Goal: Transaction & Acquisition: Purchase product/service

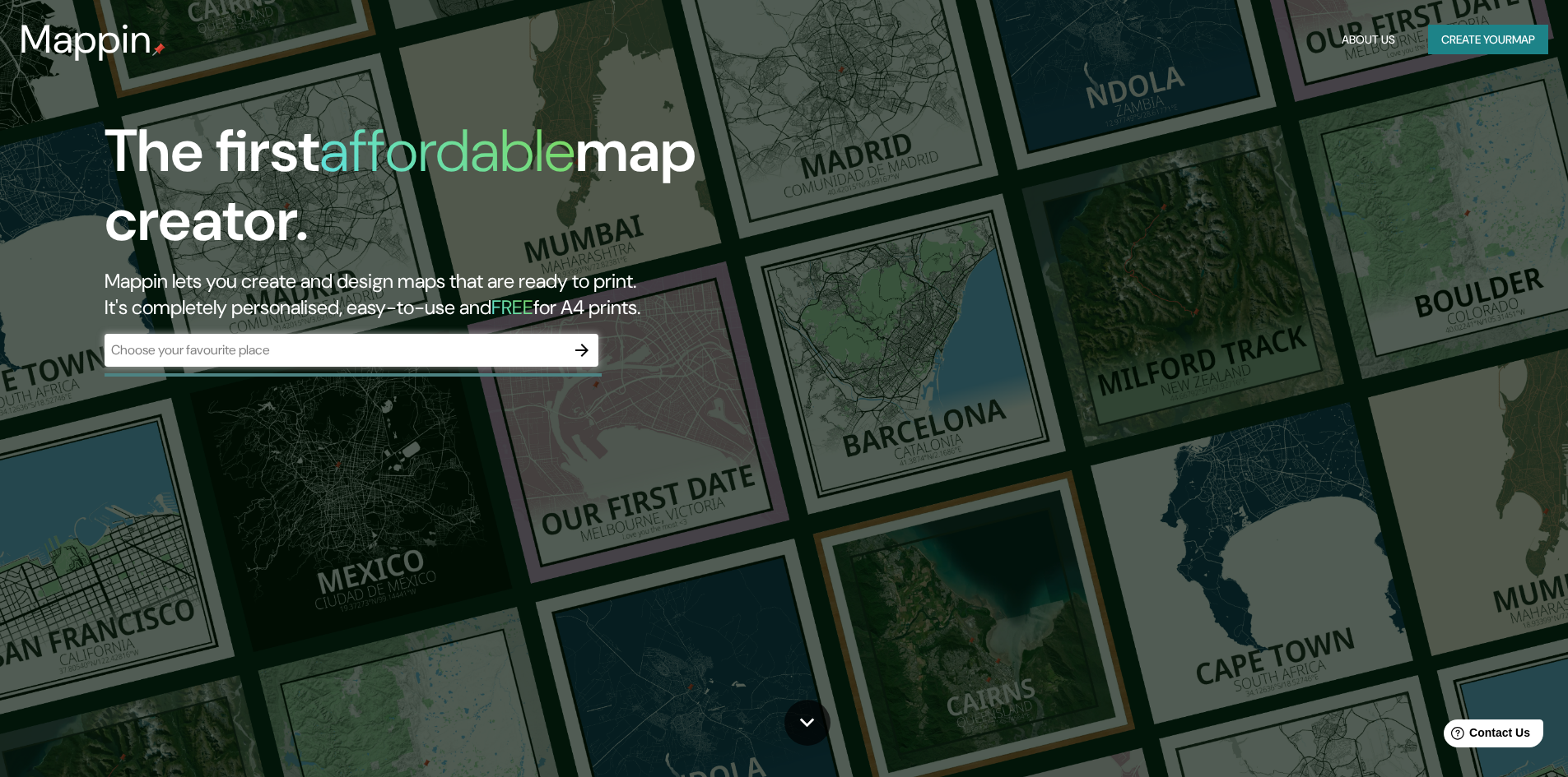
click at [343, 361] on div "​" at bounding box center [351, 350] width 494 height 33
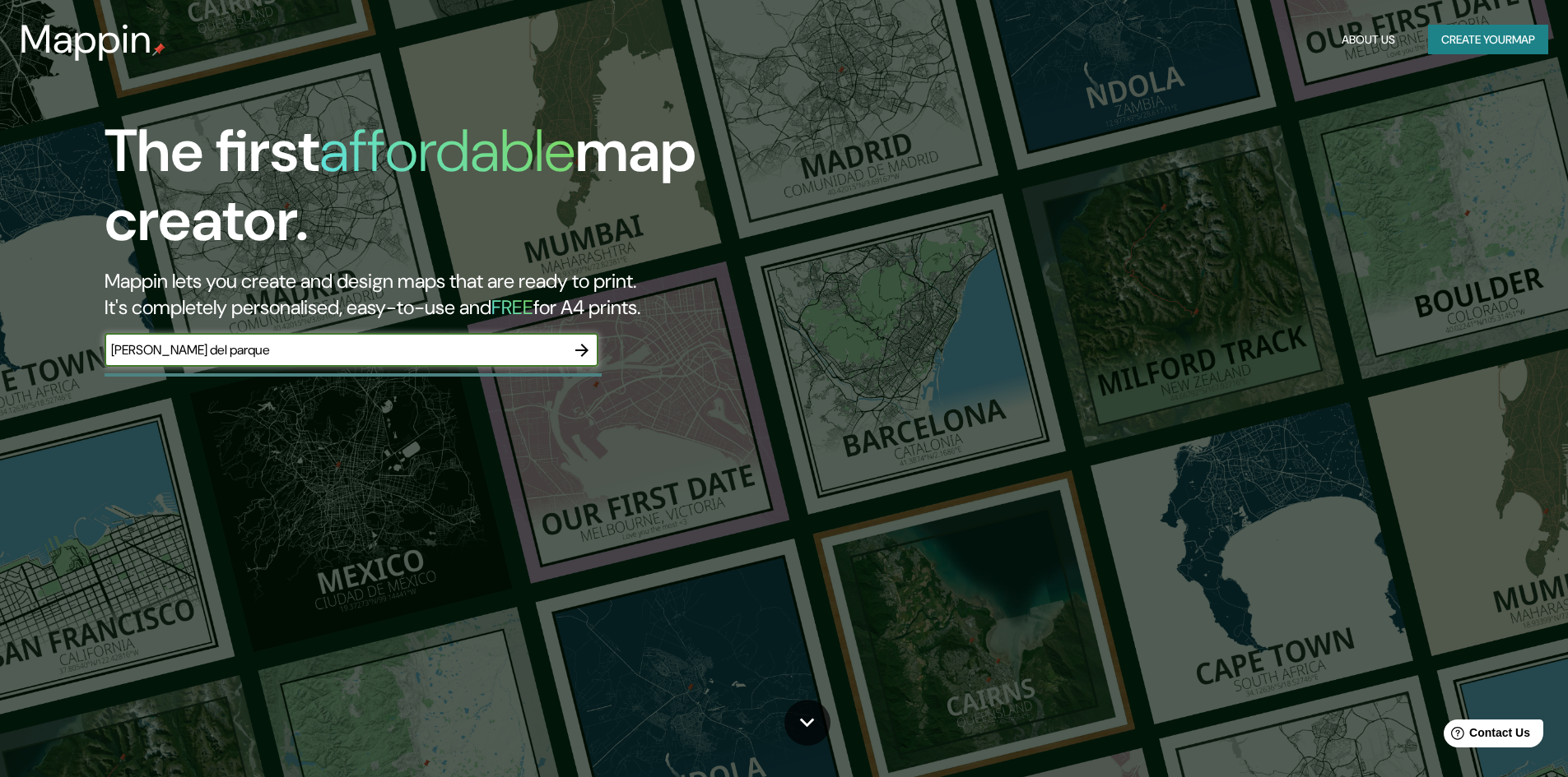
type input "[PERSON_NAME] del parque"
click at [582, 347] on icon "button" at bounding box center [581, 350] width 13 height 13
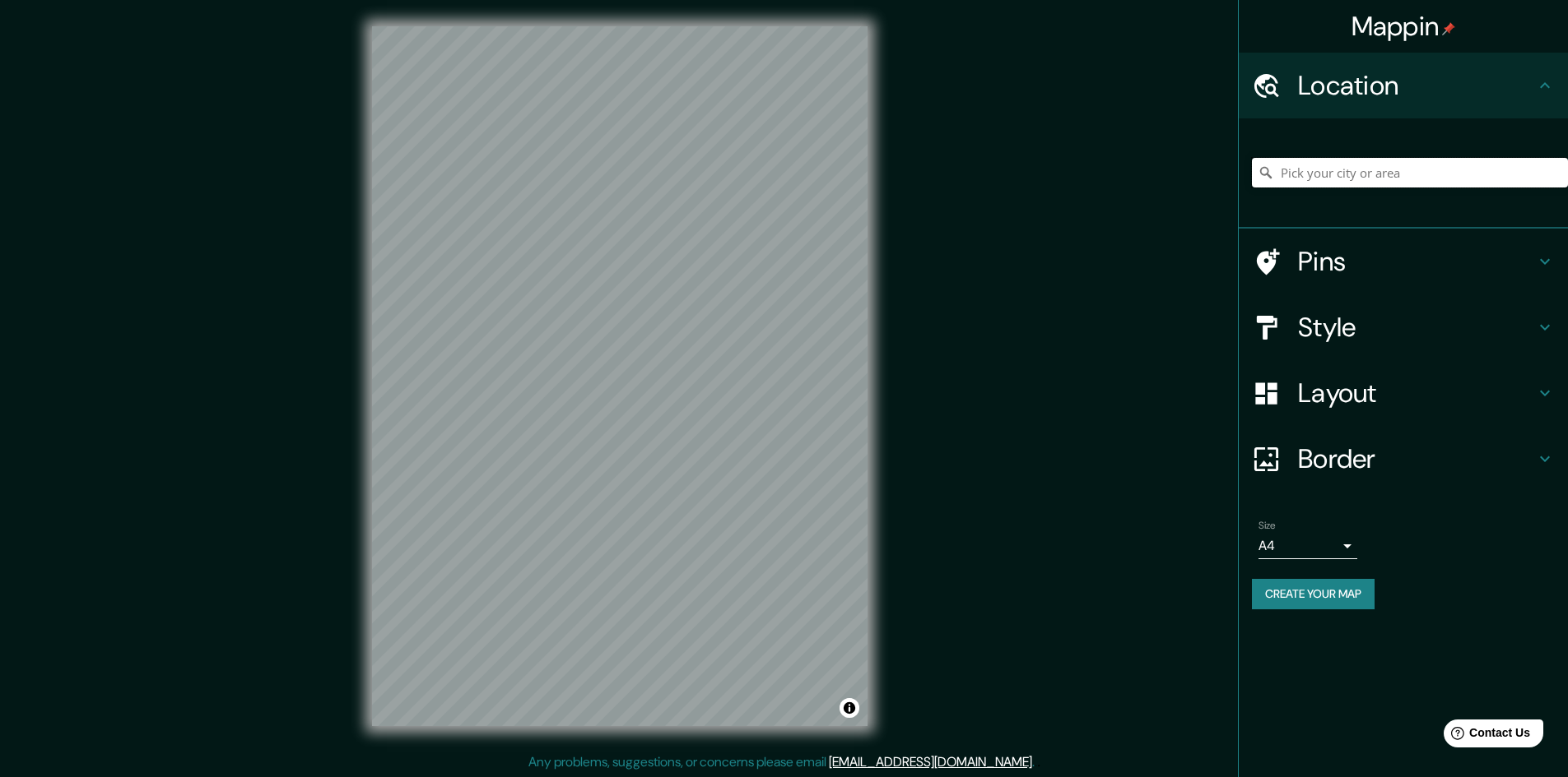
click at [1346, 186] on input "Pick your city or area" at bounding box center [1409, 172] width 316 height 29
click at [1442, 174] on input "[GEOGRAPHIC_DATA], [GEOGRAPHIC_DATA], [GEOGRAPHIC_DATA], [GEOGRAPHIC_DATA]" at bounding box center [1409, 172] width 316 height 29
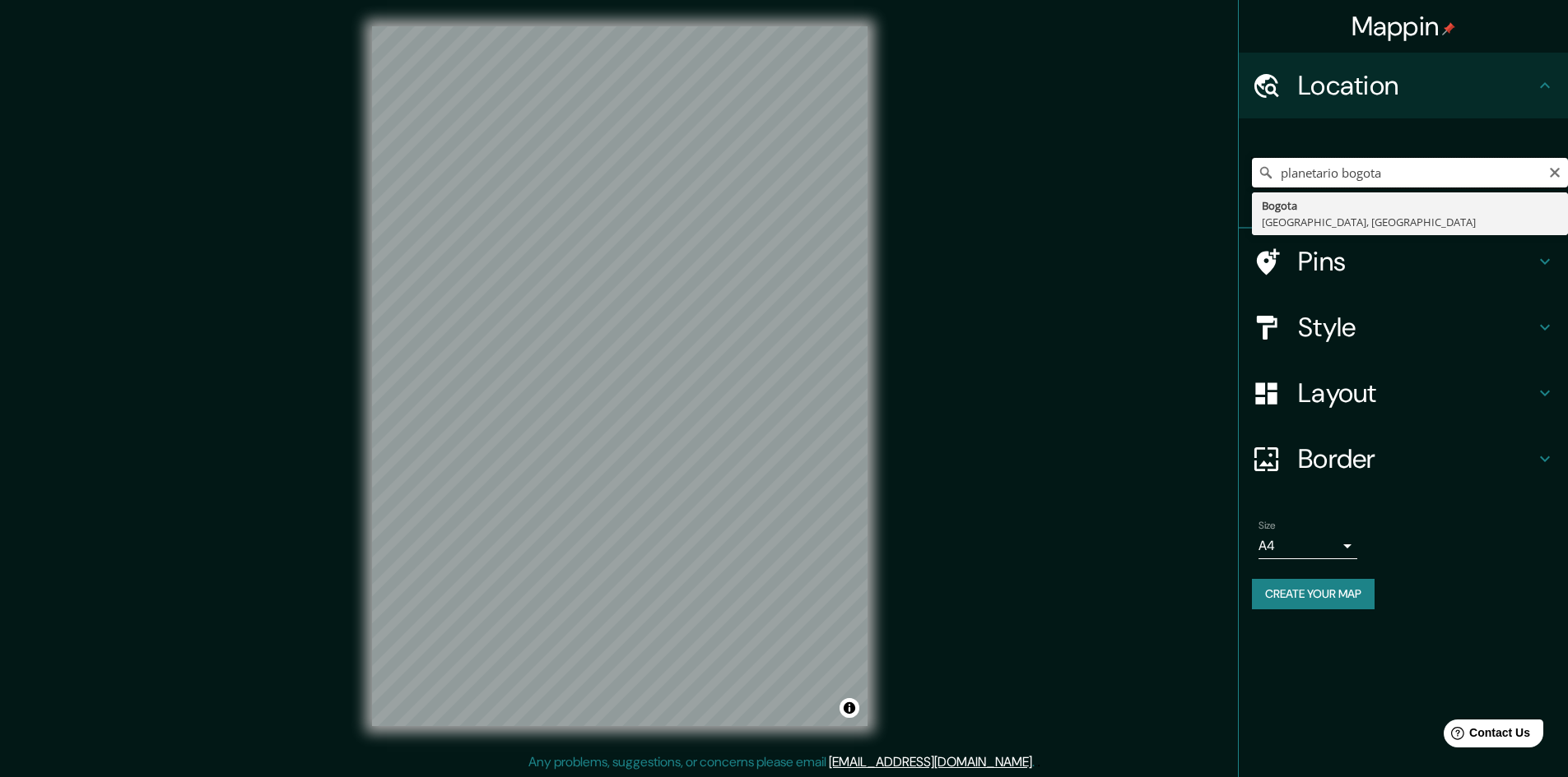
drag, startPoint x: 1442, startPoint y: 174, endPoint x: 1339, endPoint y: 172, distance: 103.0
click at [1339, 172] on input "planetario bogota" at bounding box center [1409, 172] width 316 height 29
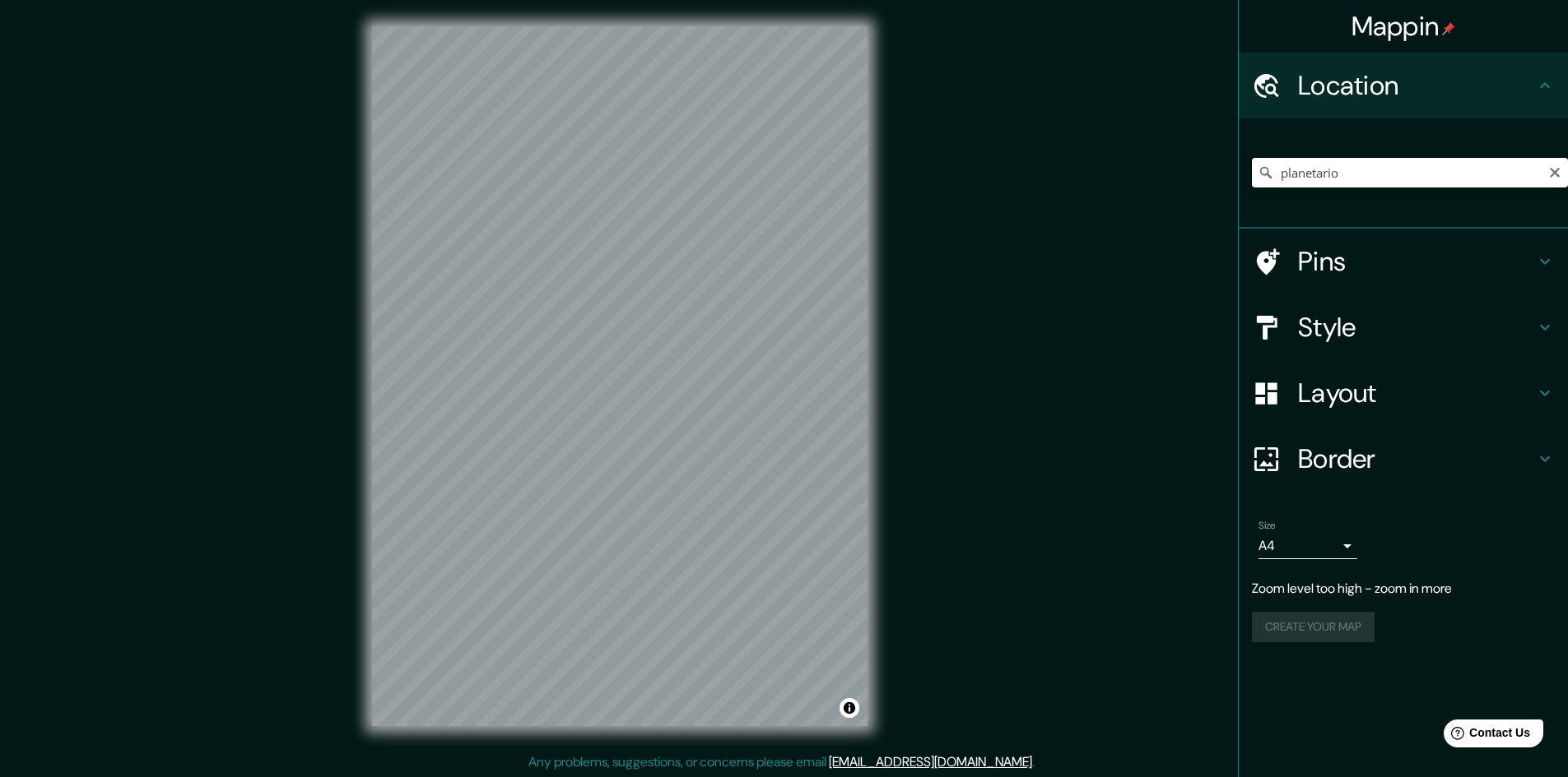
click at [1396, 172] on input "planetario" at bounding box center [1409, 172] width 316 height 29
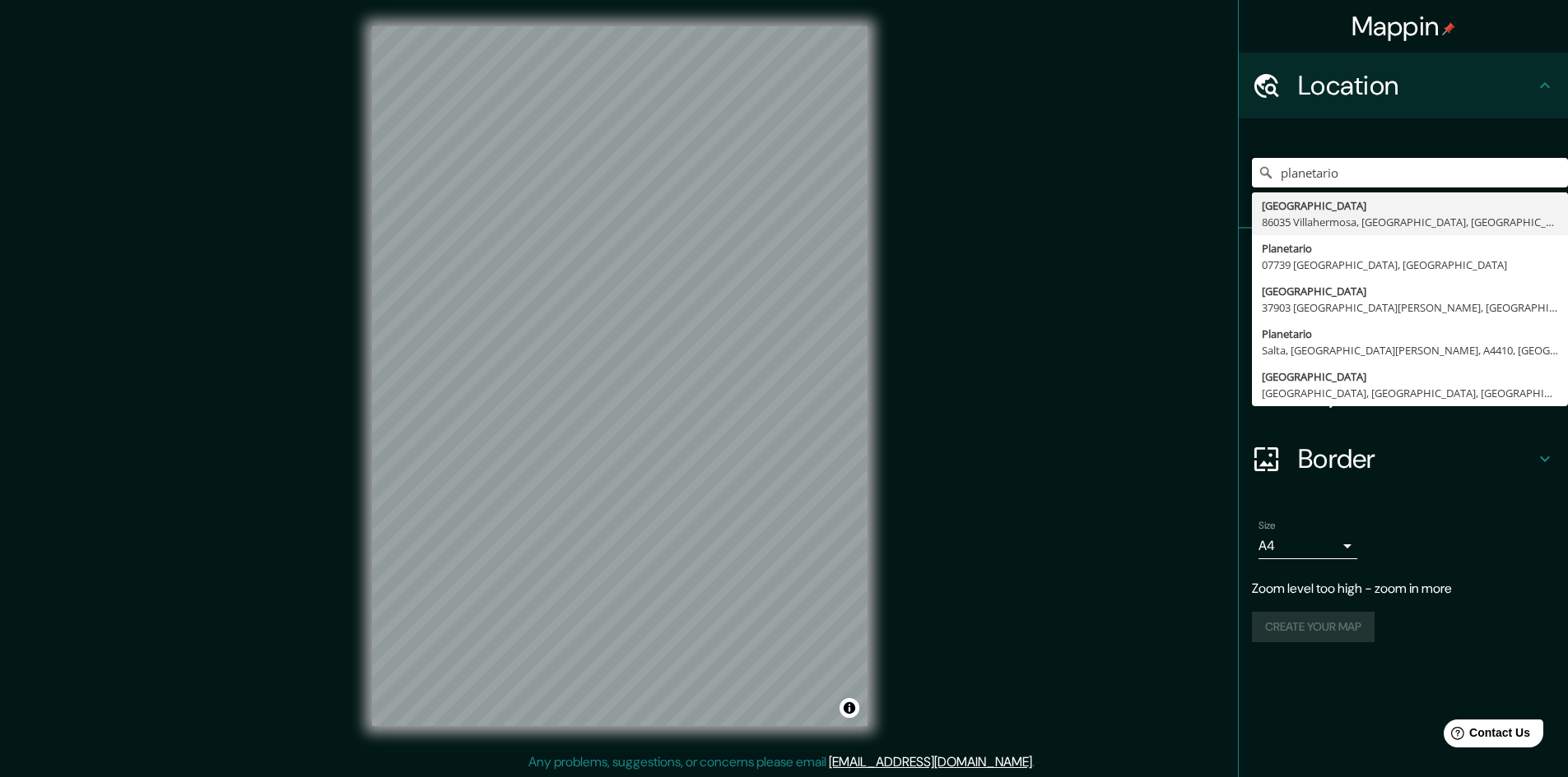
drag, startPoint x: 1396, startPoint y: 172, endPoint x: 1179, endPoint y: 177, distance: 217.1
click at [1179, 177] on div "Mappin Location planetario [GEOGRAPHIC_DATA] [GEOGRAPHIC_DATA] [GEOGRAPHIC_DATA…" at bounding box center [784, 389] width 1568 height 779
type input "[GEOGRAPHIC_DATA], [GEOGRAPHIC_DATA]"
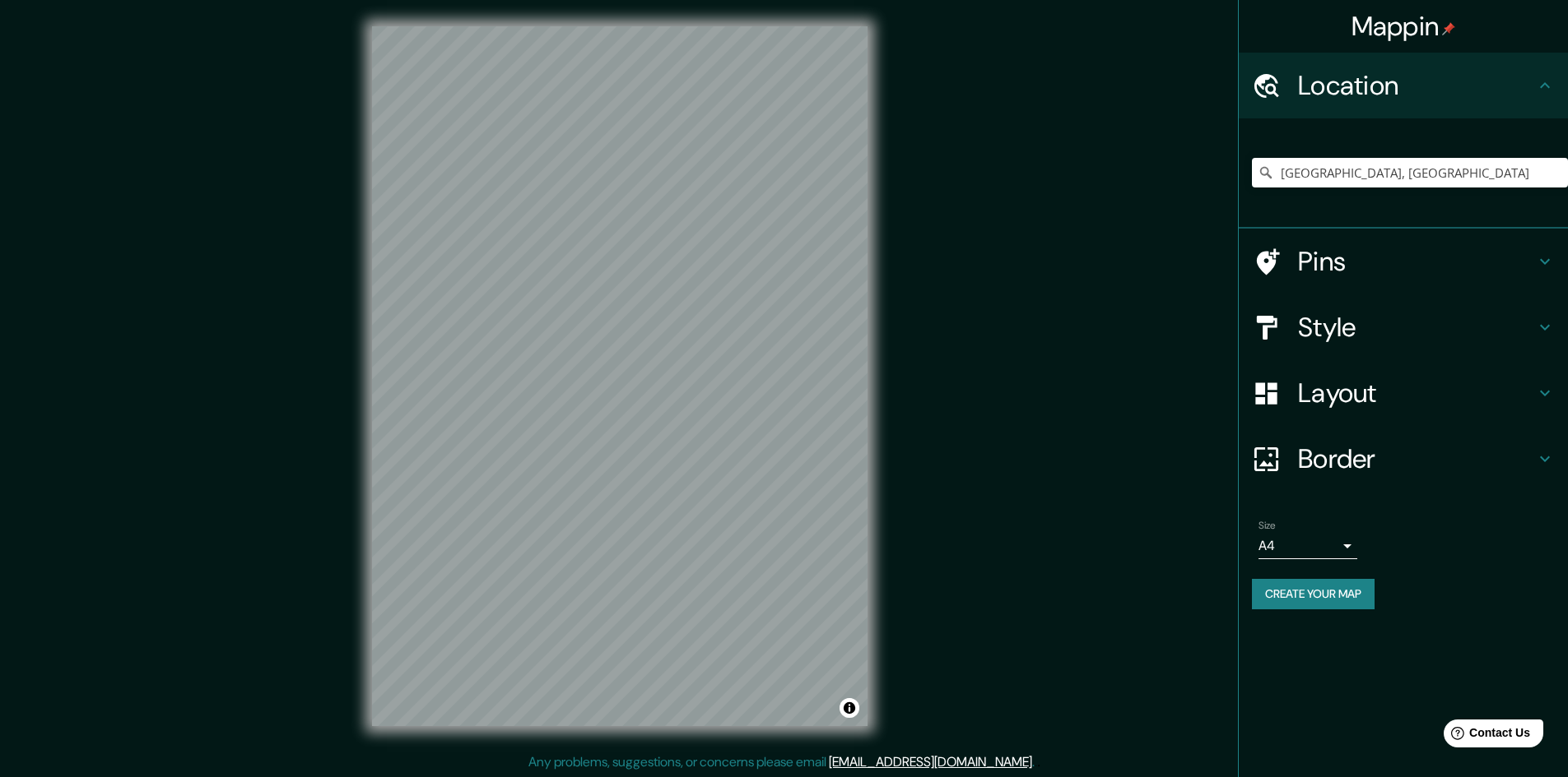
click at [1346, 276] on h4 "Pins" at bounding box center [1416, 261] width 237 height 33
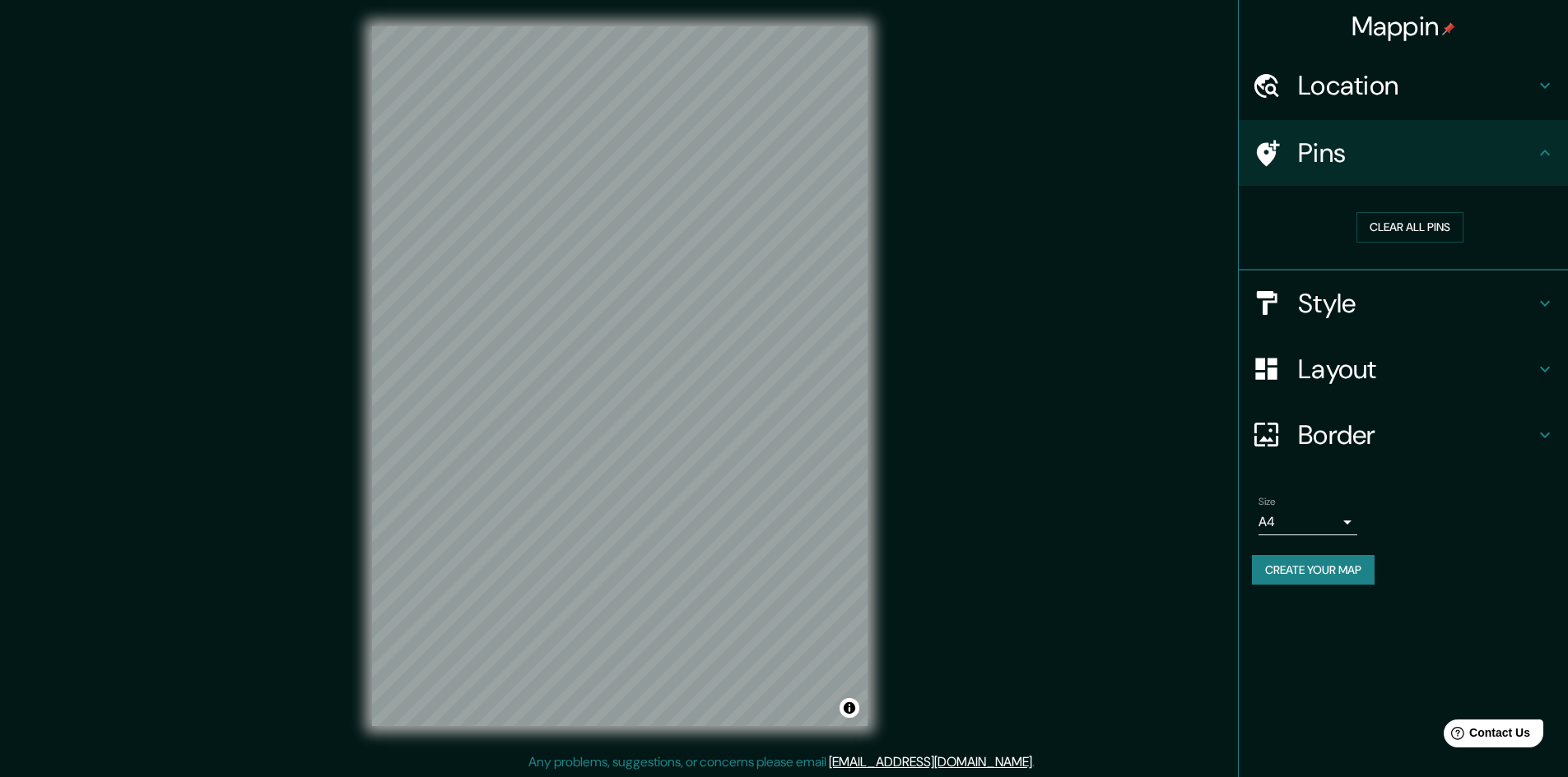
click at [1346, 302] on h4 "Style" at bounding box center [1416, 303] width 237 height 33
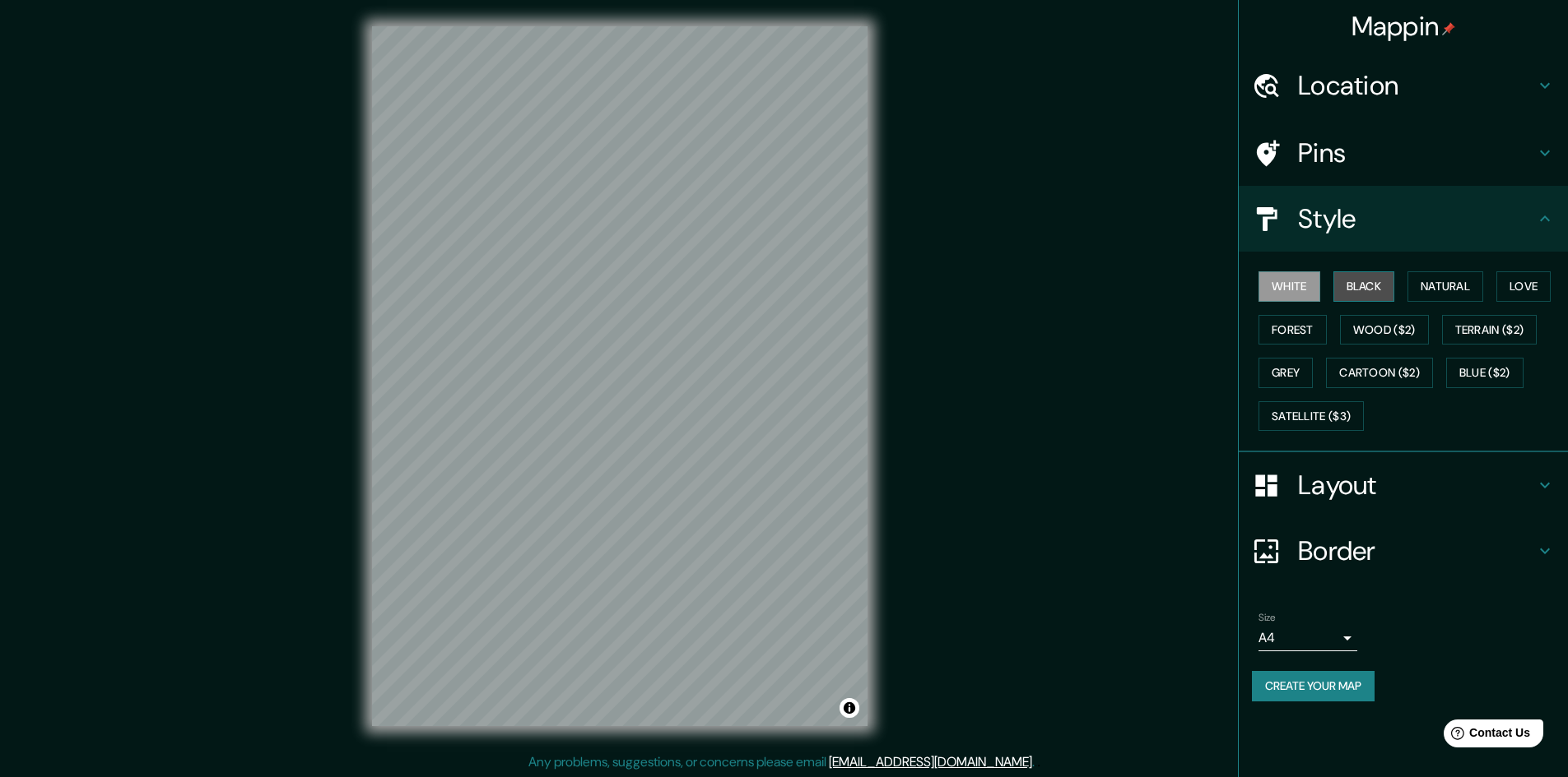
click at [1363, 291] on button "Black" at bounding box center [1364, 286] width 61 height 30
click at [1407, 484] on h4 "Layout" at bounding box center [1416, 485] width 237 height 33
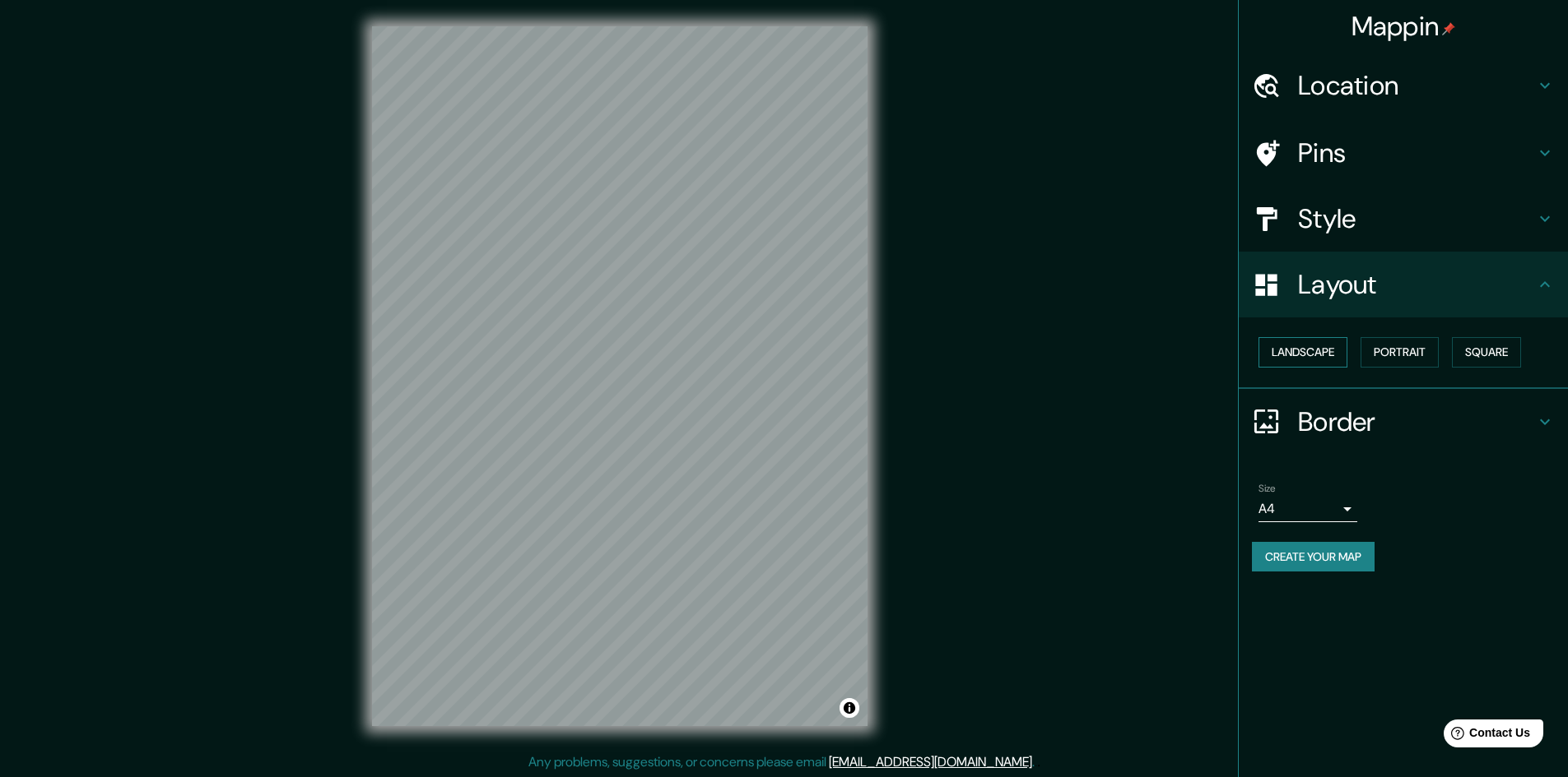
click at [1331, 351] on button "Landscape" at bounding box center [1302, 352] width 89 height 30
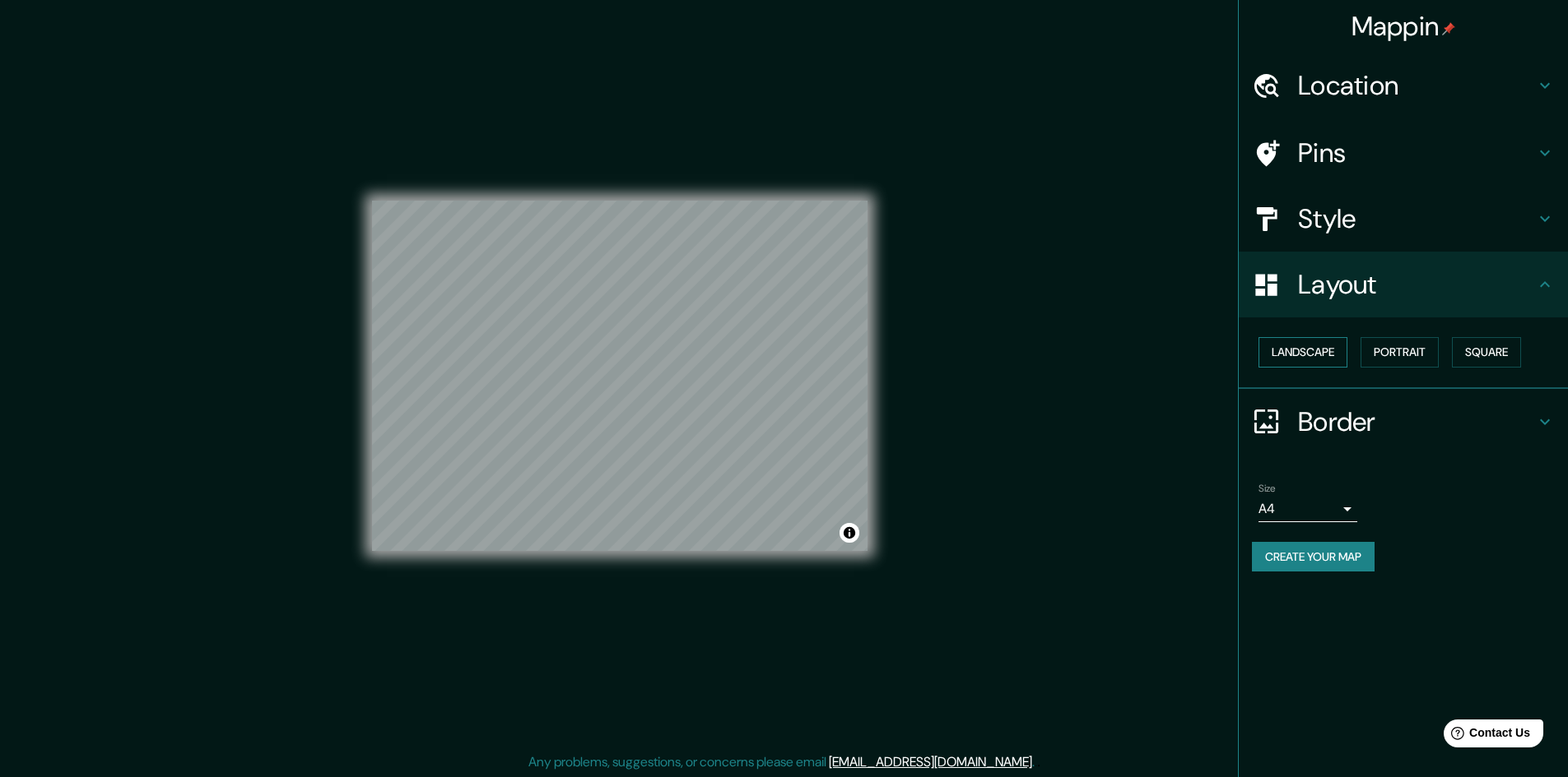
click at [1331, 351] on button "Landscape" at bounding box center [1302, 352] width 89 height 30
click at [1385, 348] on button "Portrait" at bounding box center [1399, 352] width 78 height 30
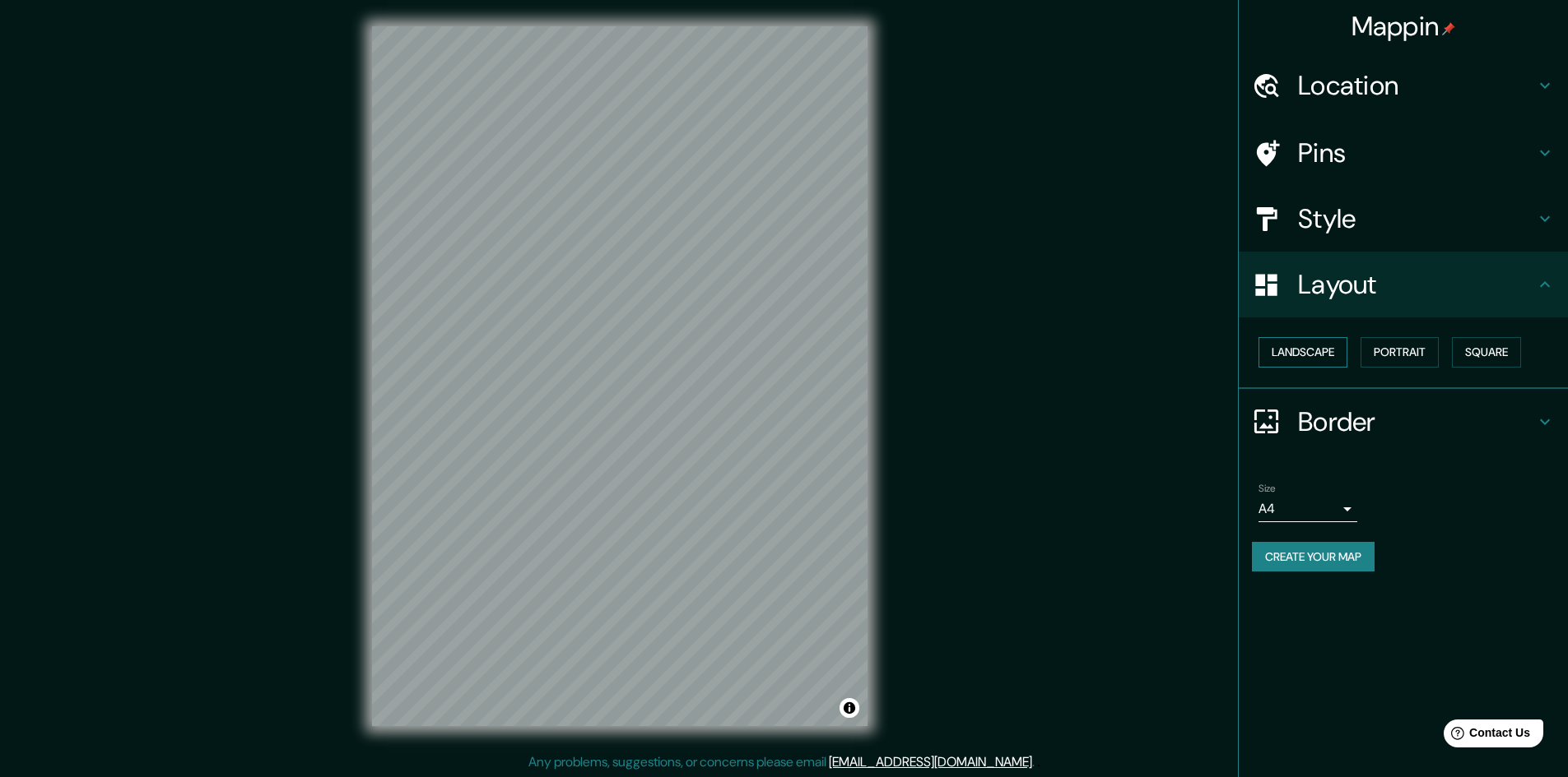
click at [1326, 348] on button "Landscape" at bounding box center [1302, 352] width 89 height 30
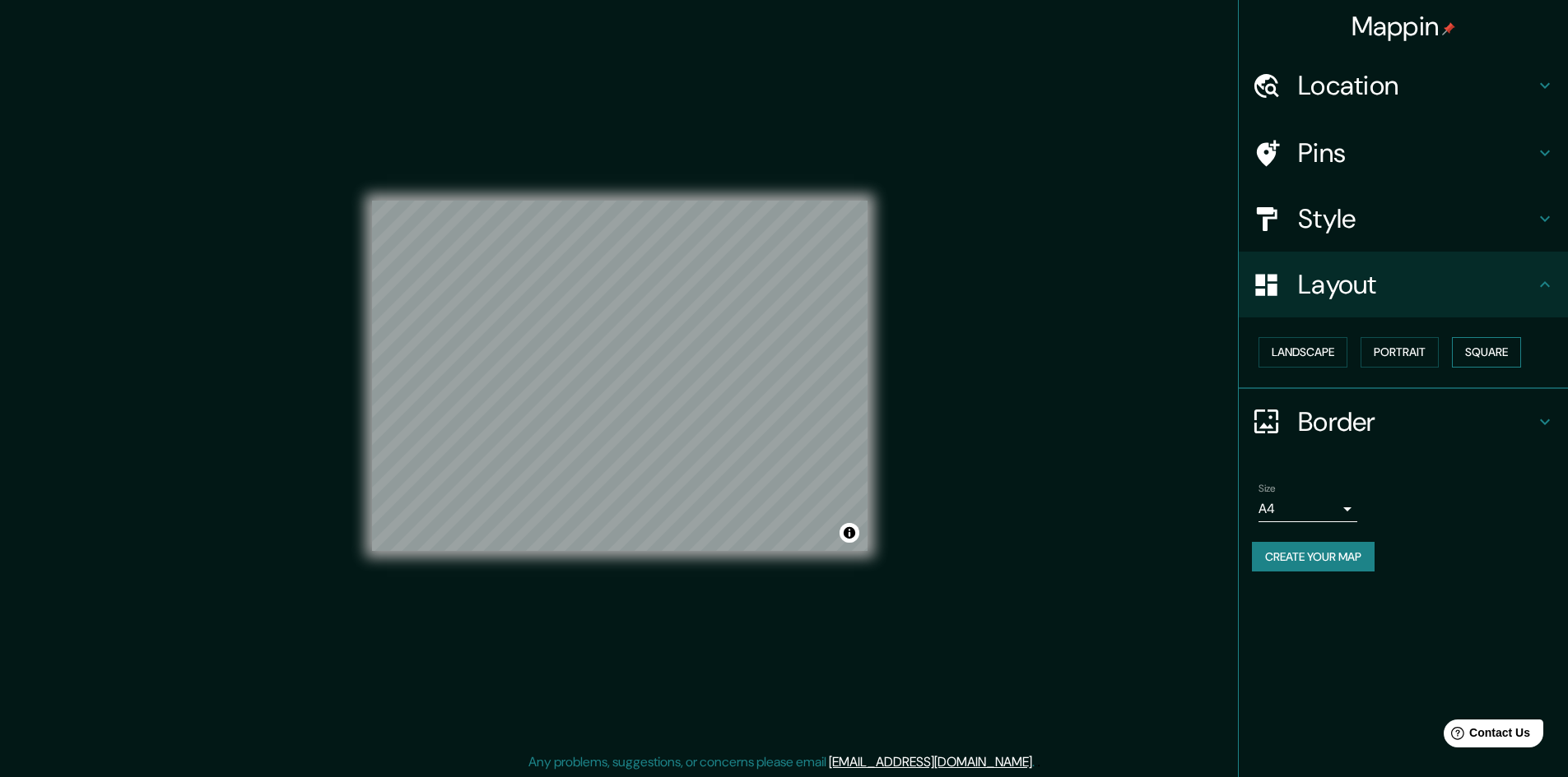
click at [1490, 355] on button "Square" at bounding box center [1486, 352] width 69 height 30
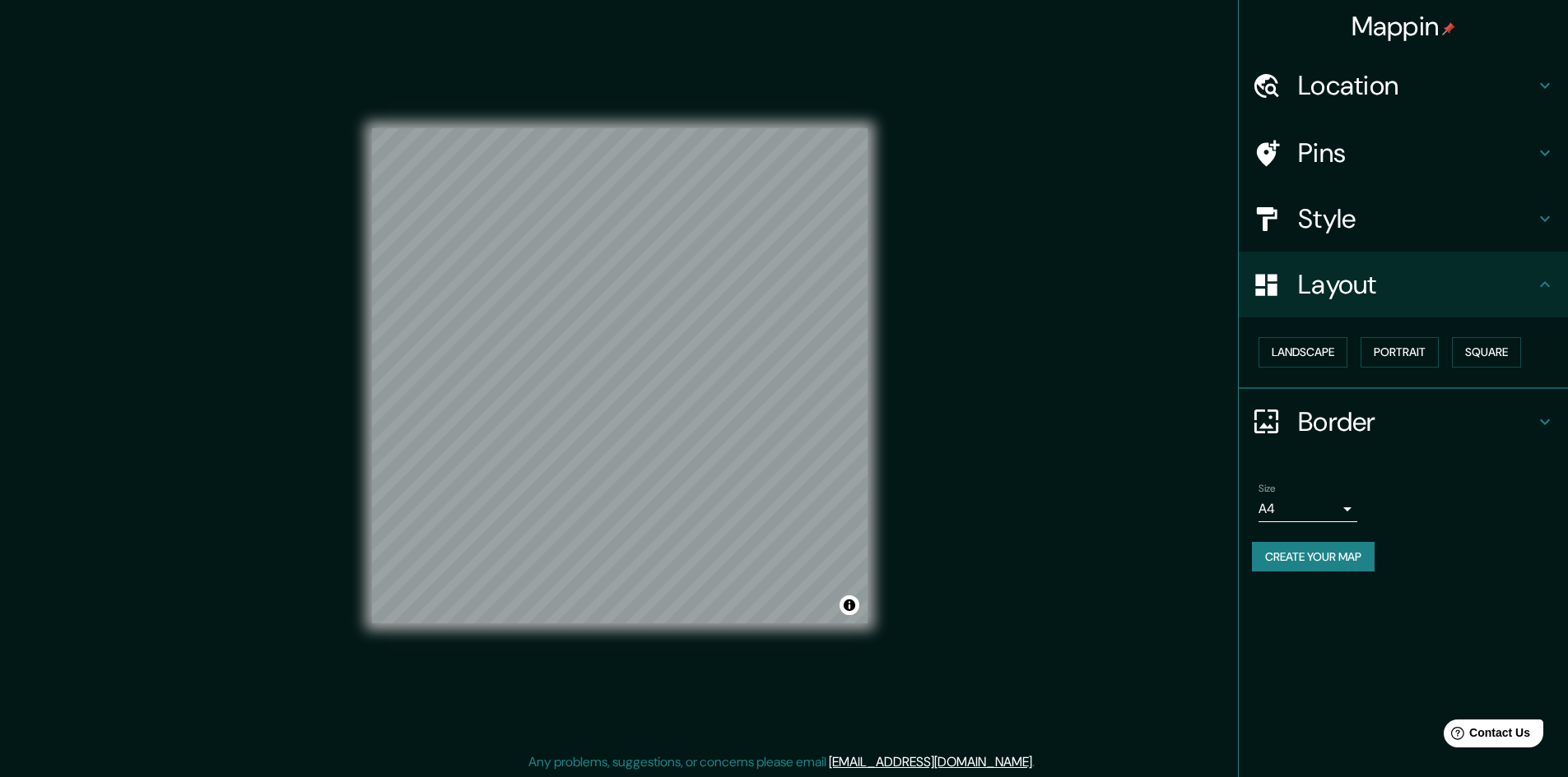
click at [1370, 205] on h4 "Style" at bounding box center [1416, 219] width 237 height 33
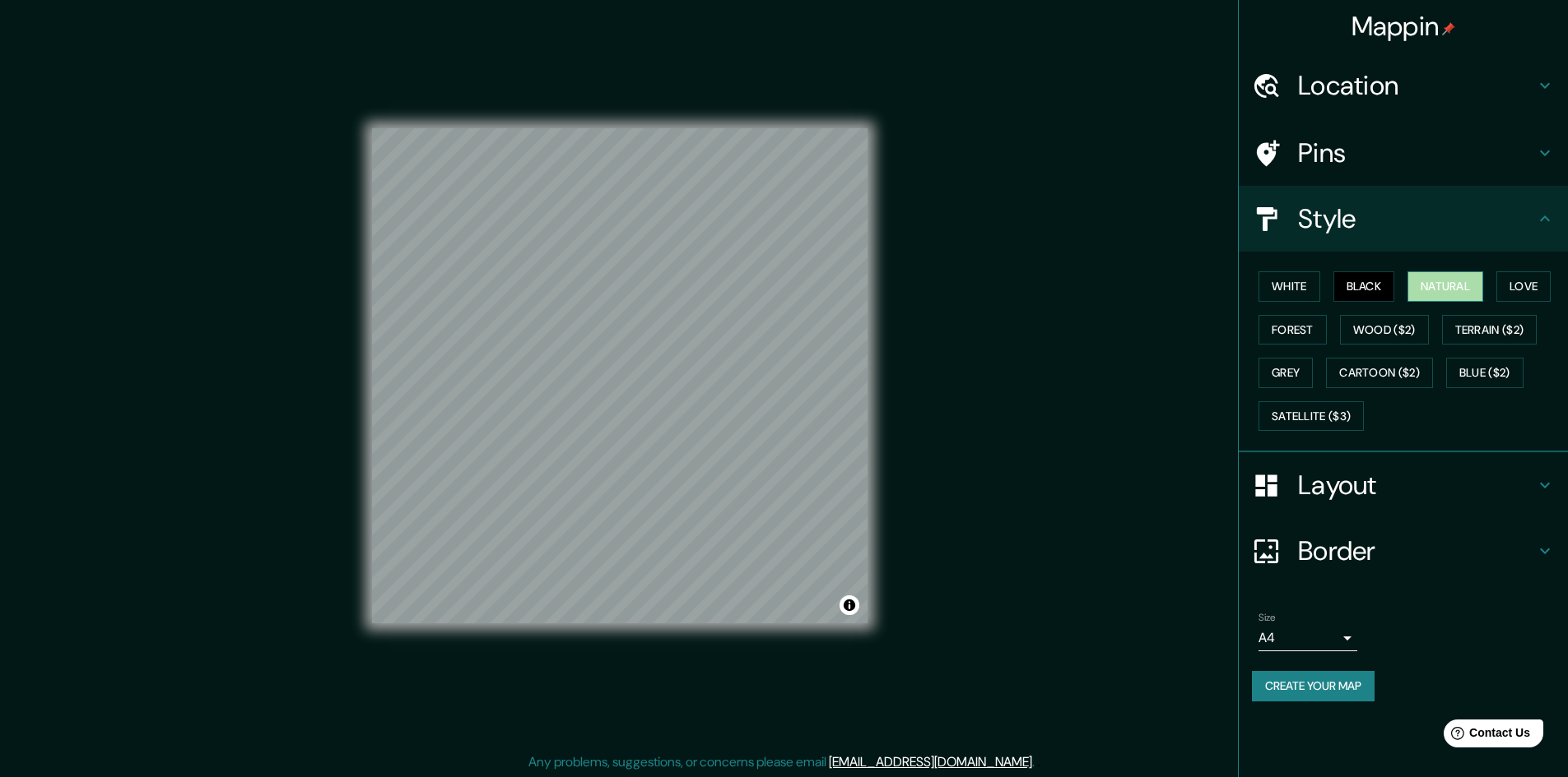
click at [1456, 278] on button "Natural" at bounding box center [1445, 286] width 75 height 30
click at [1361, 289] on button "Black" at bounding box center [1364, 286] width 61 height 30
click at [1296, 288] on button "White" at bounding box center [1288, 286] width 61 height 30
click at [1306, 328] on button "Forest" at bounding box center [1292, 330] width 68 height 30
click at [1400, 325] on button "Wood ($2)" at bounding box center [1384, 330] width 89 height 30
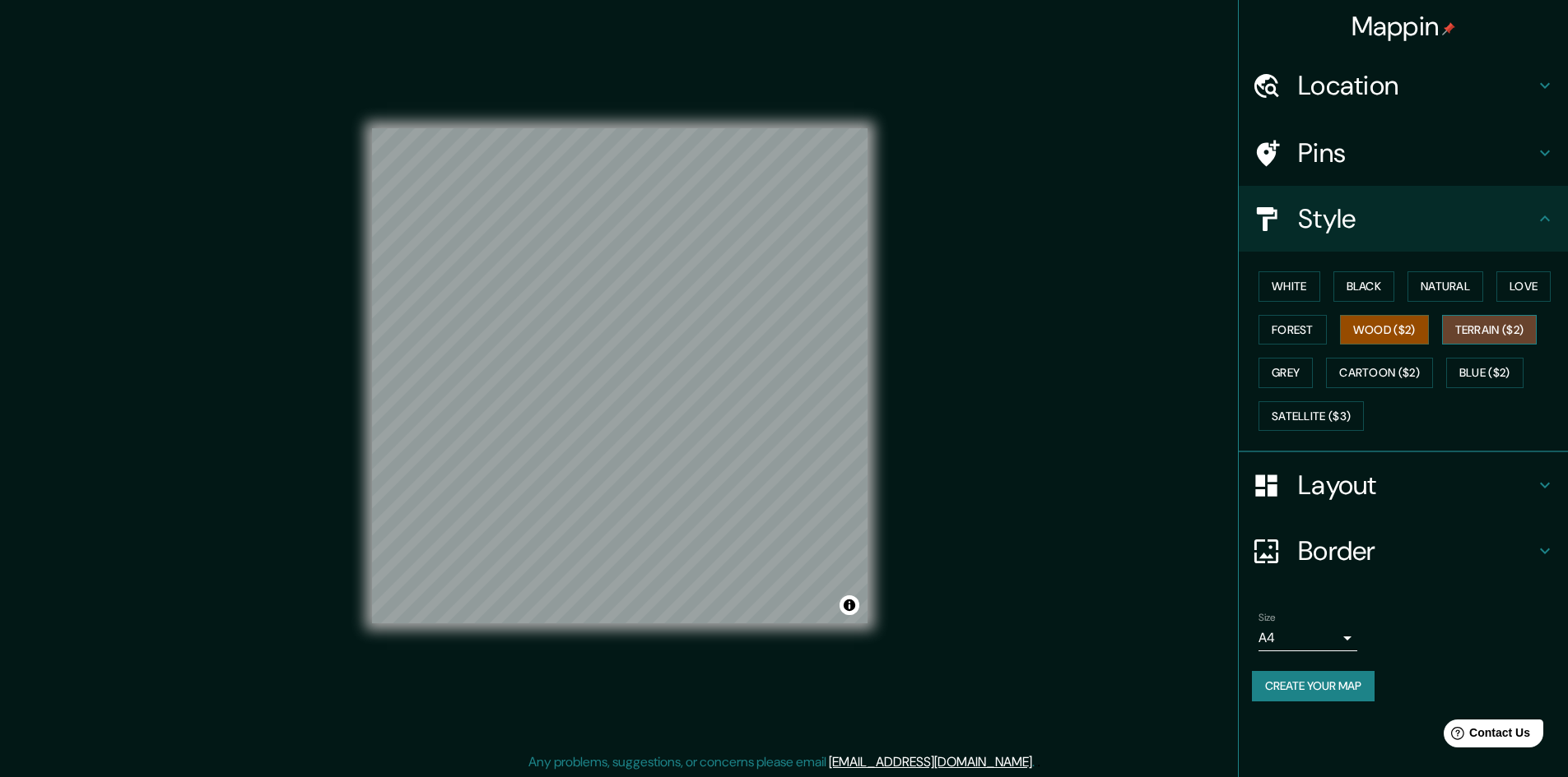
click at [1478, 322] on button "Terrain ($2)" at bounding box center [1489, 330] width 95 height 30
click at [1530, 283] on button "Love" at bounding box center [1524, 286] width 55 height 30
click at [1482, 376] on button "Blue ($2)" at bounding box center [1484, 373] width 77 height 30
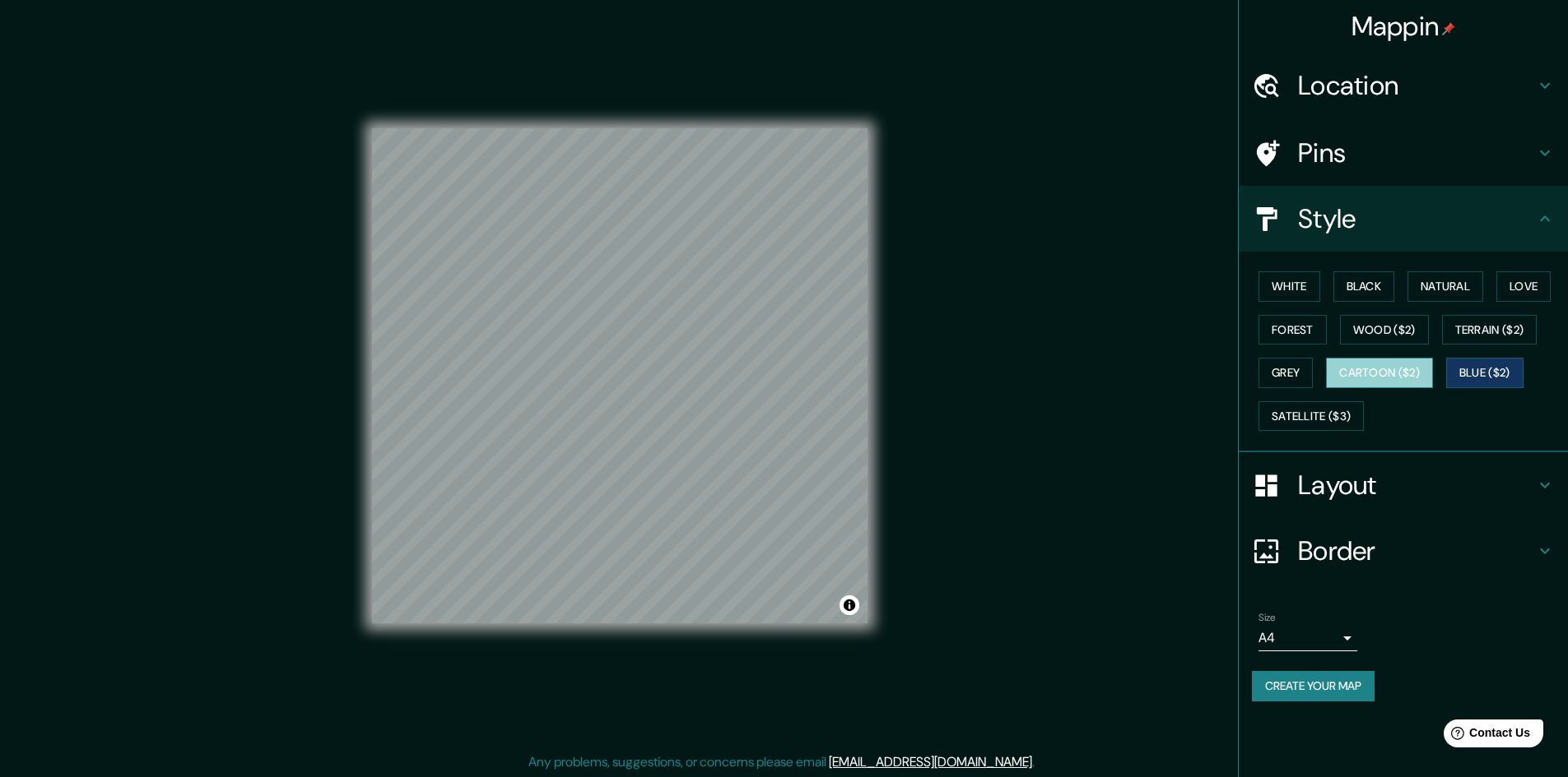
click at [1395, 372] on button "Cartoon ($2)" at bounding box center [1380, 373] width 107 height 30
click at [1299, 371] on button "Grey" at bounding box center [1285, 373] width 55 height 30
click at [1300, 393] on div "White Black Natural Love Forest Wood ($2) Terrain ($2) Grey Cartoon ($2) Blue (…" at bounding box center [1409, 350] width 316 height 172
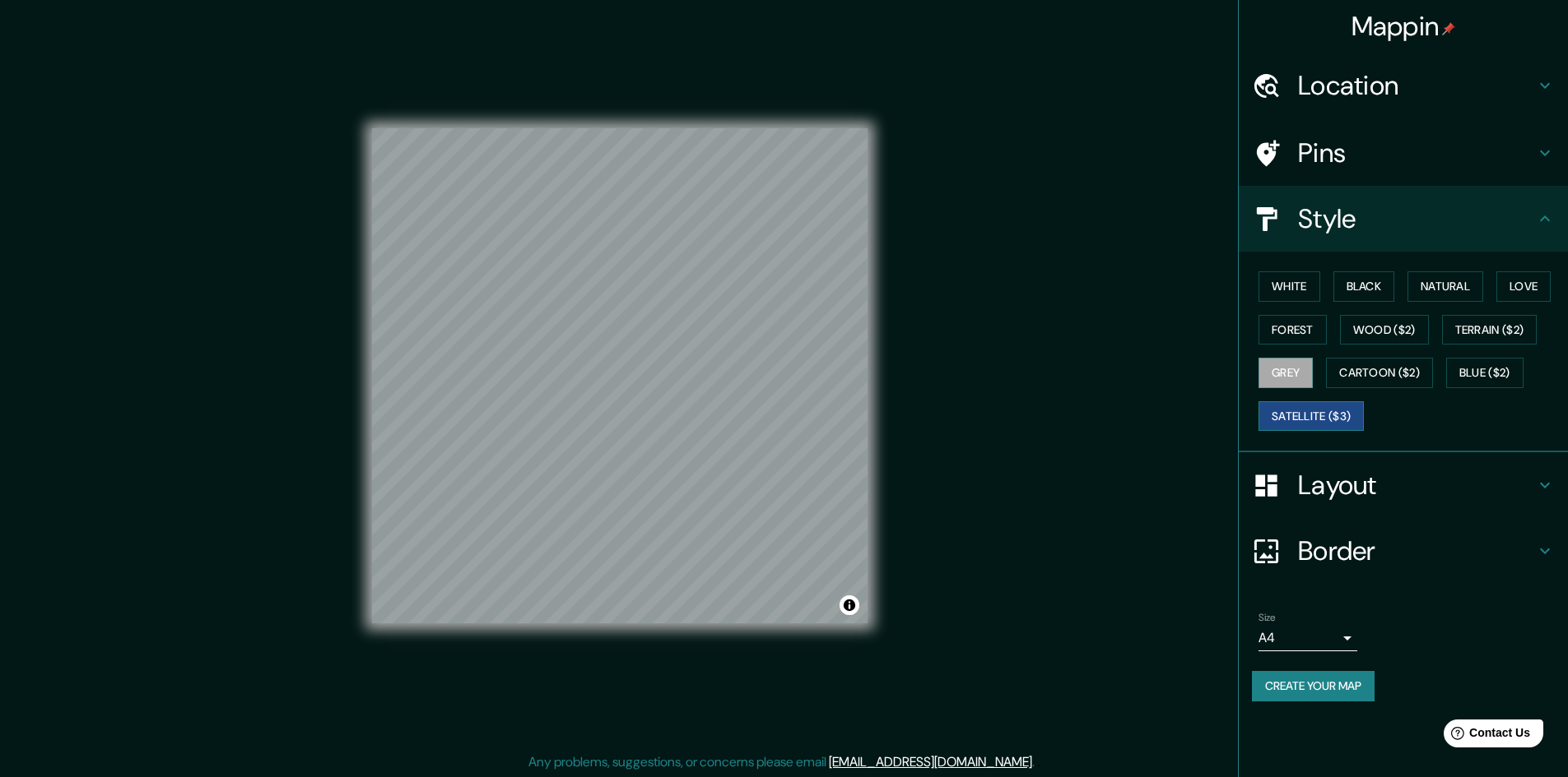
click at [1312, 405] on button "Satellite ($3)" at bounding box center [1311, 416] width 106 height 30
click at [1316, 338] on button "Forest" at bounding box center [1292, 330] width 68 height 30
click at [1299, 288] on button "White" at bounding box center [1288, 286] width 61 height 30
click at [1370, 289] on button "Black" at bounding box center [1364, 286] width 61 height 30
click at [1457, 287] on button "Natural" at bounding box center [1445, 286] width 75 height 30
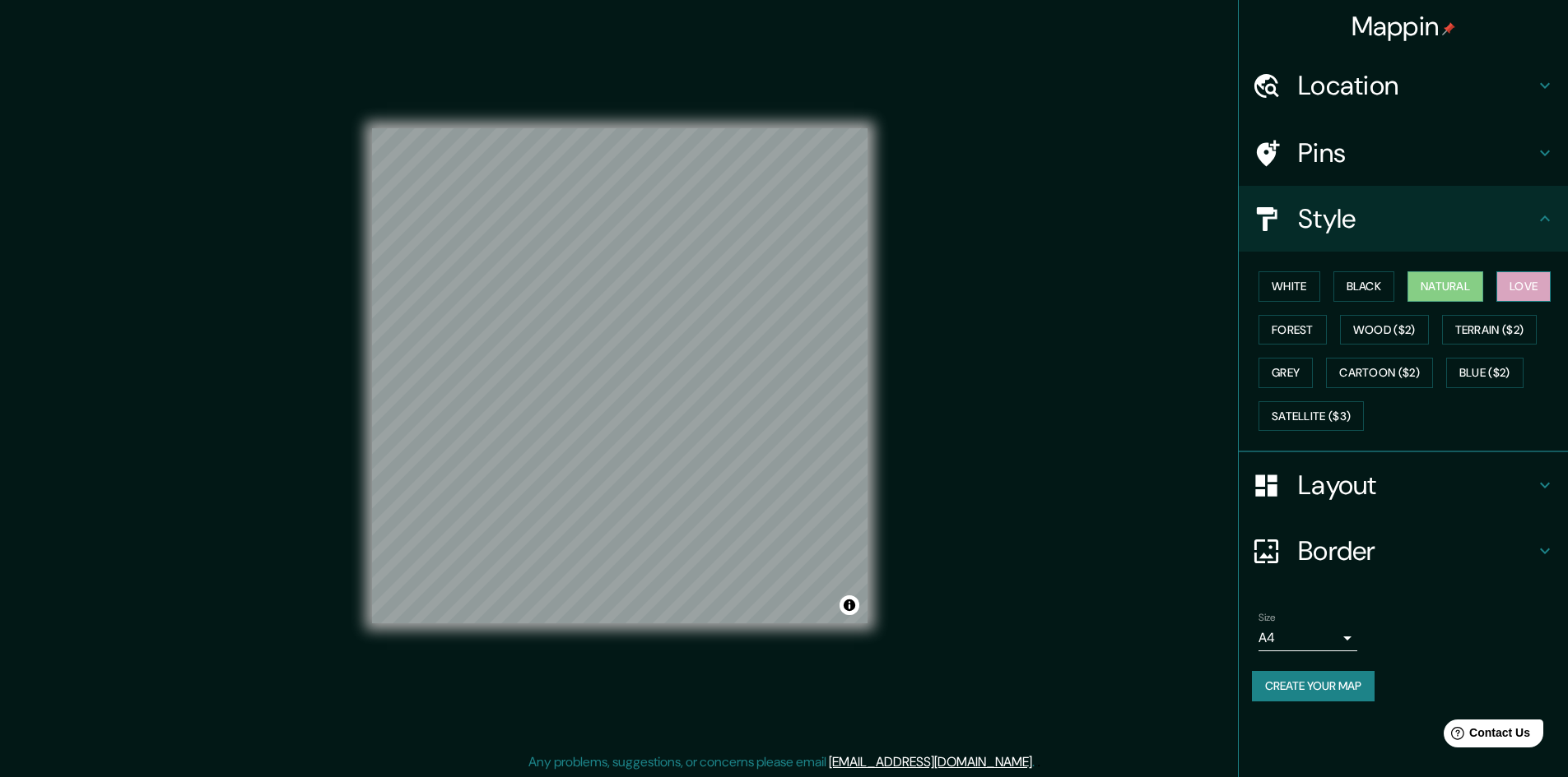
click at [1512, 288] on button "Love" at bounding box center [1524, 286] width 55 height 30
click at [1351, 278] on button "Black" at bounding box center [1364, 286] width 61 height 30
click at [1329, 137] on h4 "Pins" at bounding box center [1416, 153] width 237 height 33
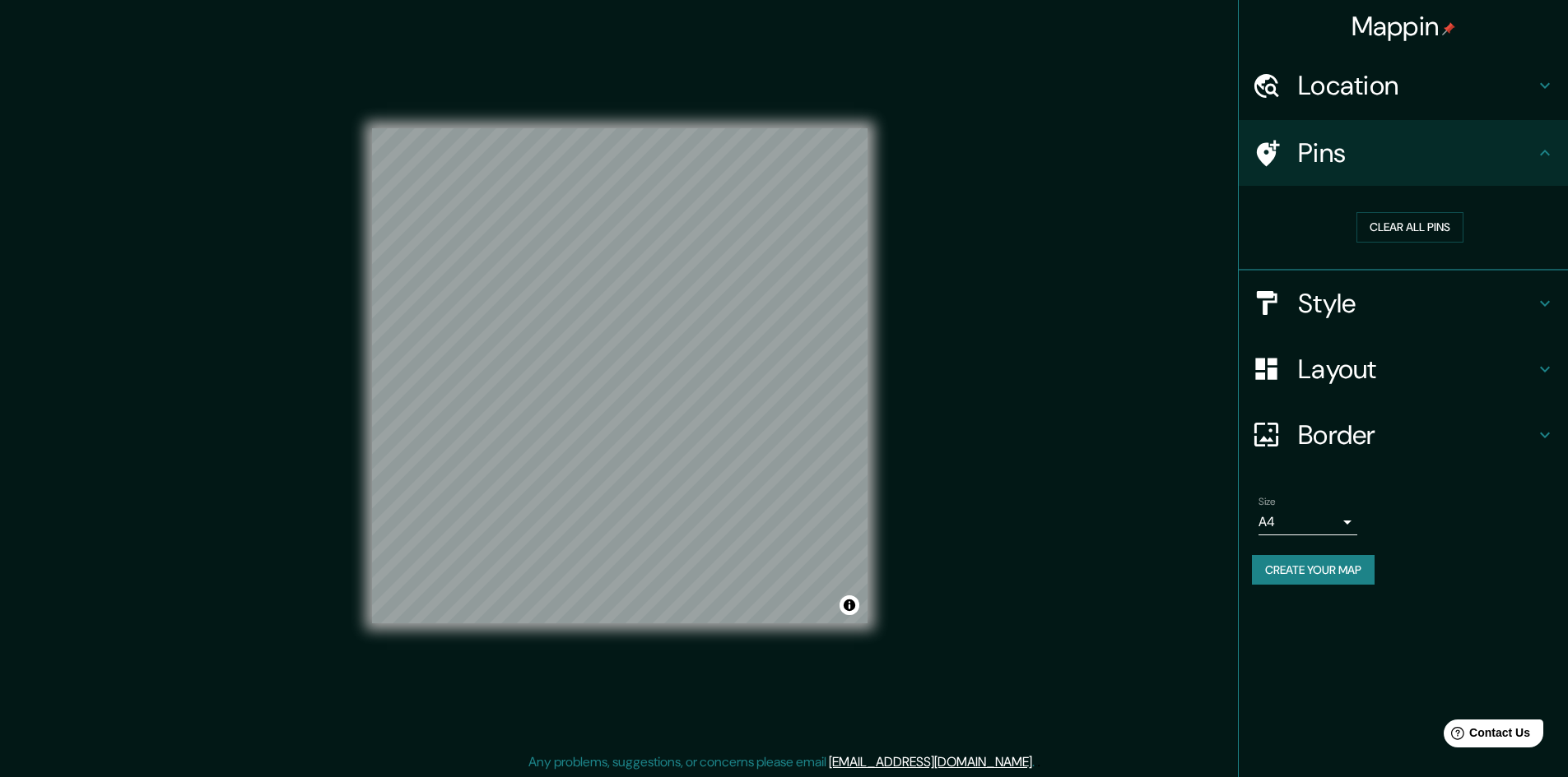
click at [1339, 112] on div "Location" at bounding box center [1402, 86] width 329 height 66
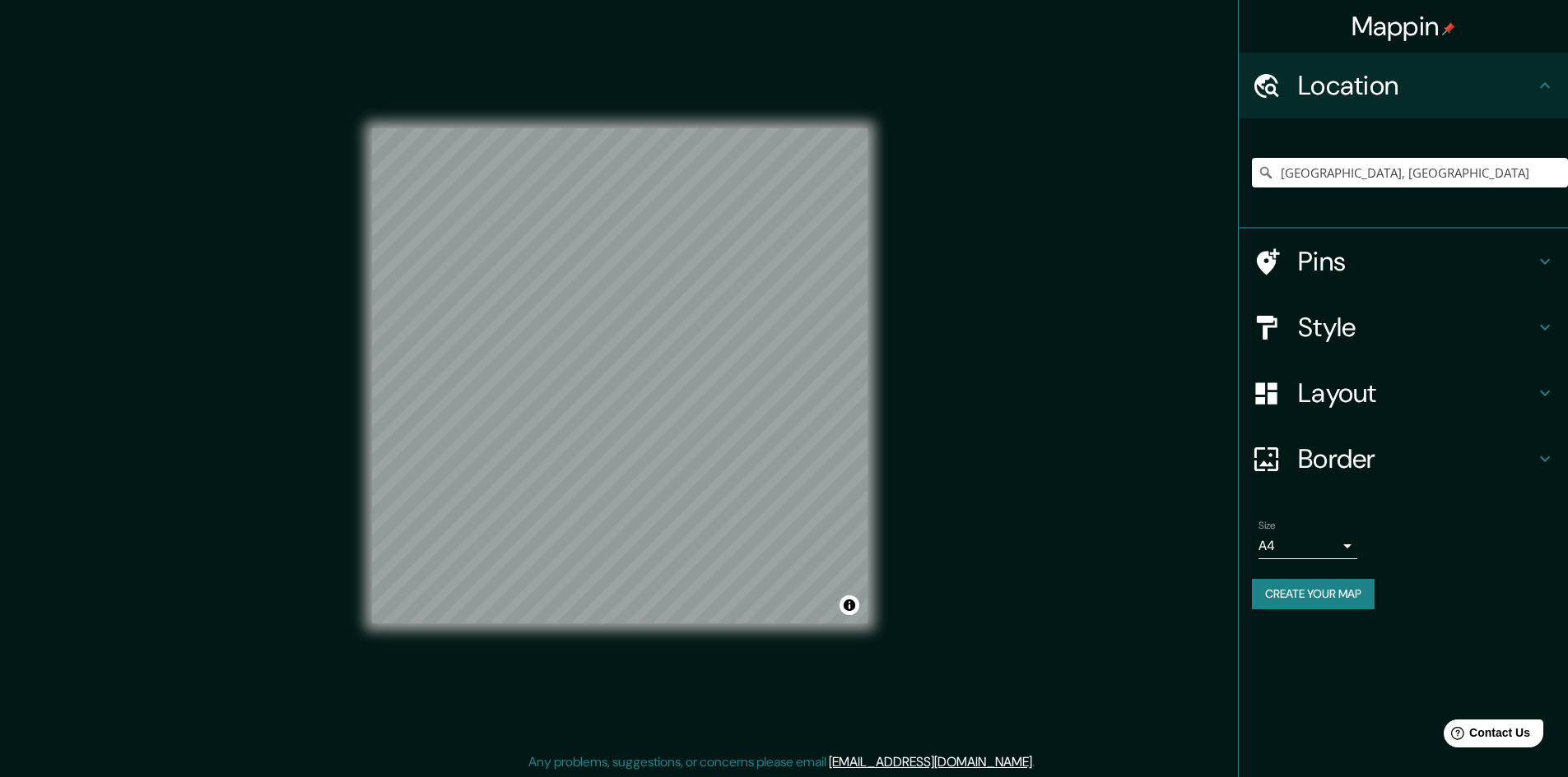
click at [1379, 308] on div "Style" at bounding box center [1402, 328] width 329 height 66
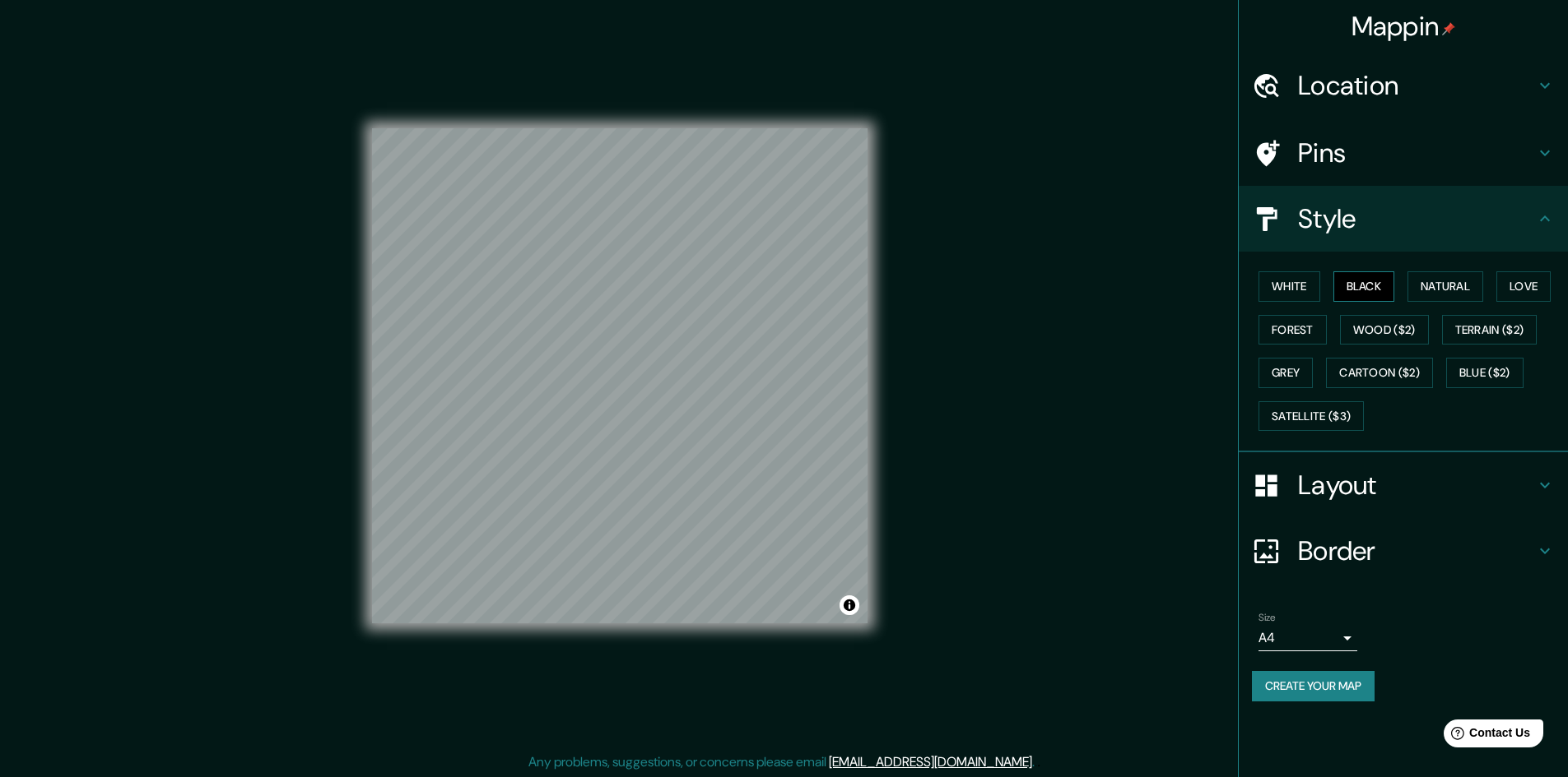
click at [1354, 286] on button "Black" at bounding box center [1364, 286] width 61 height 30
click at [1423, 279] on button "Natural" at bounding box center [1445, 286] width 75 height 30
click at [1314, 293] on button "White" at bounding box center [1288, 286] width 61 height 30
click at [1322, 547] on h4 "Border" at bounding box center [1416, 551] width 237 height 33
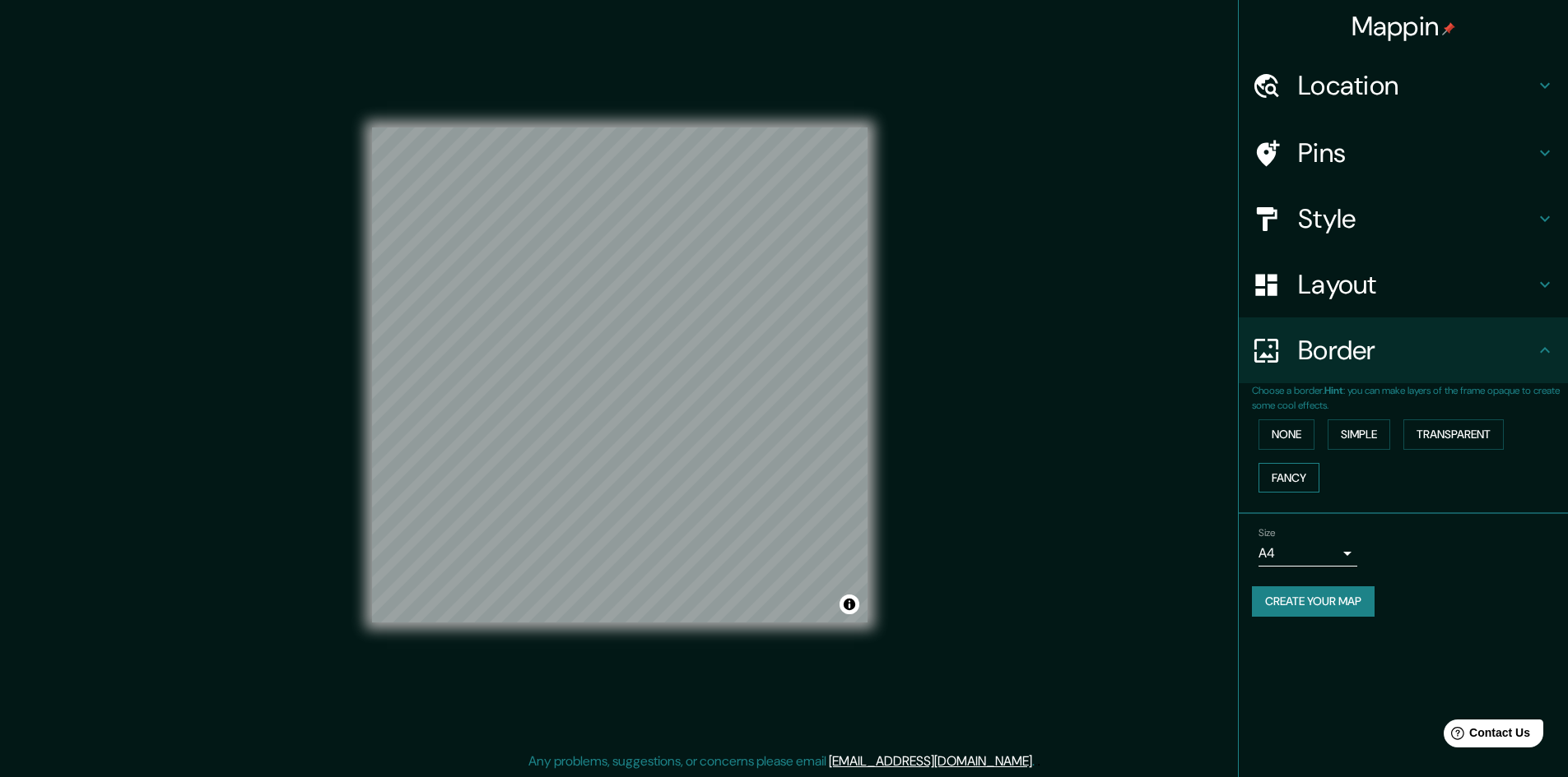
click at [1307, 473] on button "Fancy" at bounding box center [1288, 478] width 61 height 30
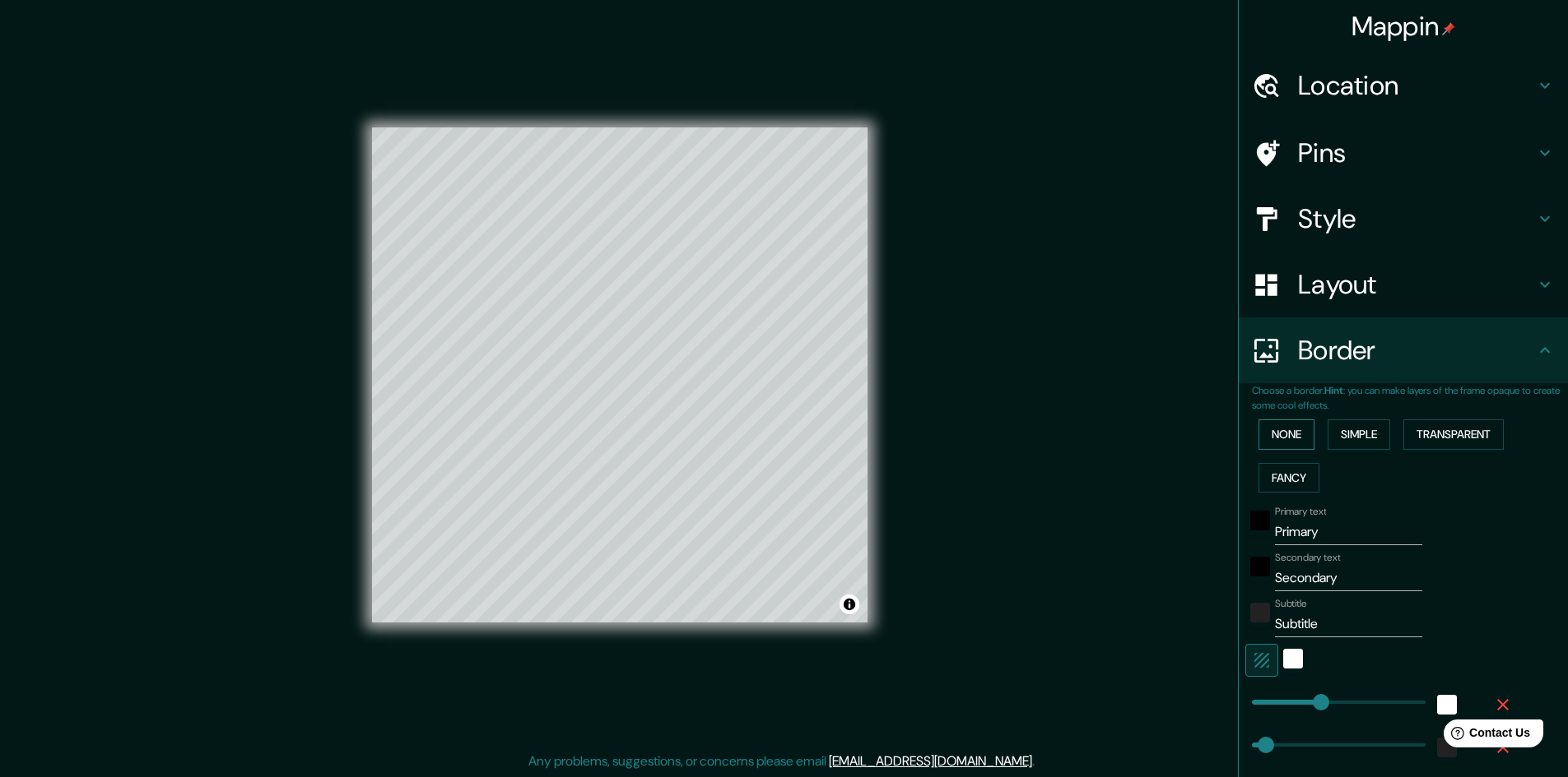
click at [1296, 431] on button "None" at bounding box center [1285, 434] width 56 height 30
